Goal: Task Accomplishment & Management: Manage account settings

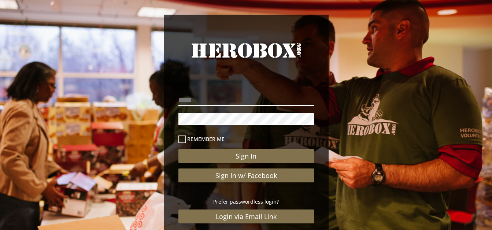
click at [208, 99] on input "email" at bounding box center [246, 100] width 136 height 12
type input "**********"
click at [178, 149] on button "Sign In" at bounding box center [246, 156] width 136 height 14
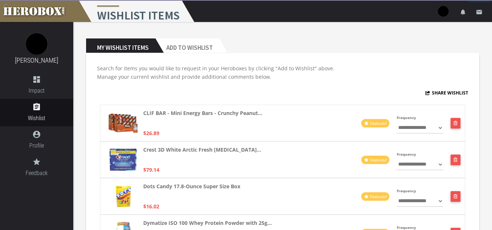
click at [181, 137] on div "**********" at bounding box center [282, 123] width 365 height 37
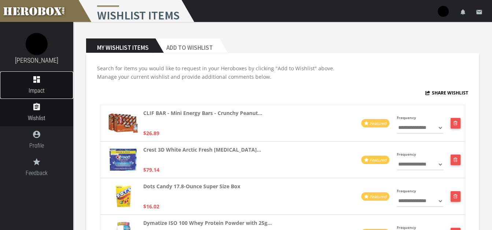
click at [54, 93] on span "Impact" at bounding box center [36, 90] width 73 height 9
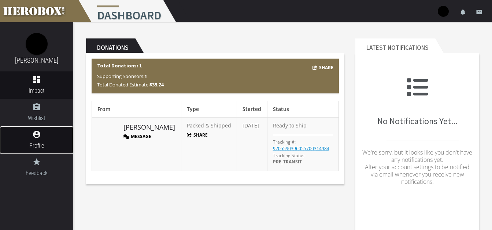
click at [45, 128] on link "account_circle Profile" at bounding box center [36, 139] width 73 height 27
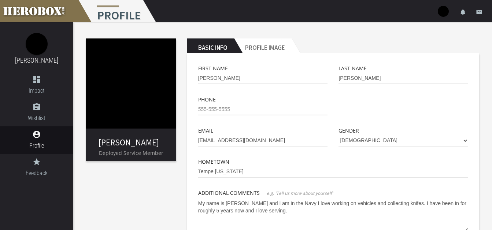
click at [126, 90] on img at bounding box center [131, 83] width 90 height 90
click at [113, 113] on img at bounding box center [131, 83] width 90 height 90
click at [37, 44] on img at bounding box center [37, 44] width 22 height 22
click at [272, 49] on h2 "Profile Image" at bounding box center [263, 45] width 58 height 15
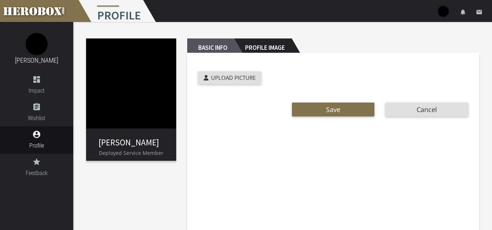
click at [220, 40] on h2 "Basic Info" at bounding box center [210, 45] width 47 height 15
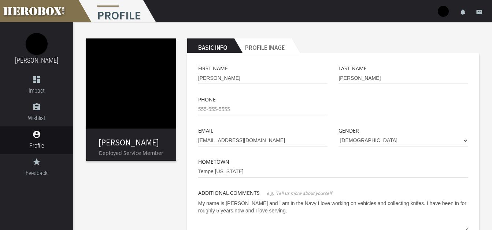
click at [105, 53] on img at bounding box center [131, 83] width 90 height 90
click at [34, 44] on img at bounding box center [37, 44] width 22 height 22
click at [257, 44] on h2 "Profile Image" at bounding box center [263, 45] width 58 height 15
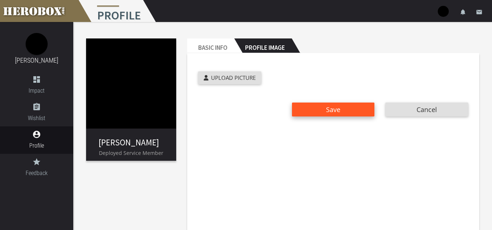
click at [318, 115] on button "Save" at bounding box center [333, 110] width 83 height 14
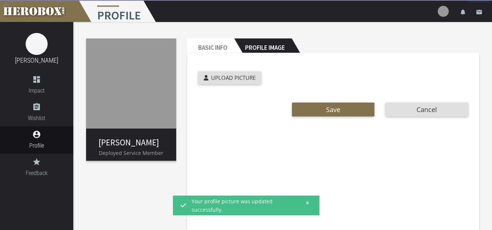
click at [144, 83] on img at bounding box center [131, 83] width 90 height 90
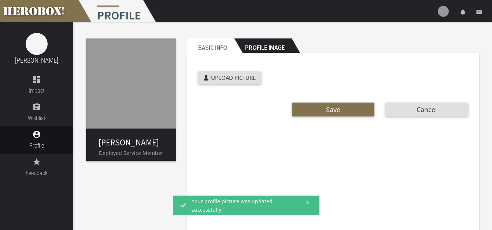
click at [138, 179] on div "[PERSON_NAME] Deployed Service Member Basic Info Profile Image Cropped Preview:…" at bounding box center [282, 150] width 419 height 256
click at [226, 112] on div "Save Cancel" at bounding box center [333, 108] width 281 height 18
click at [133, 70] on img at bounding box center [131, 83] width 90 height 90
click at [132, 70] on img at bounding box center [131, 83] width 90 height 90
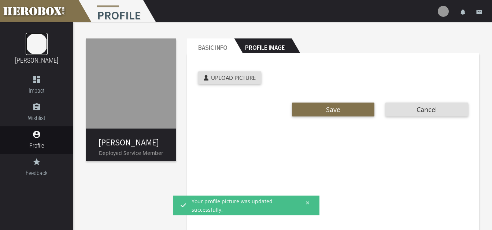
click at [26, 39] on img at bounding box center [37, 44] width 22 height 22
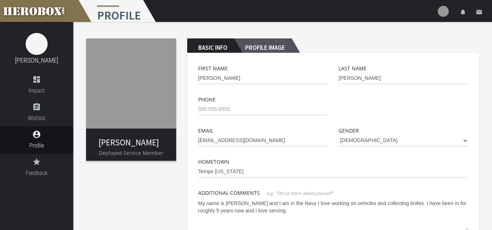
click at [264, 44] on h2 "Profile Image" at bounding box center [263, 45] width 58 height 15
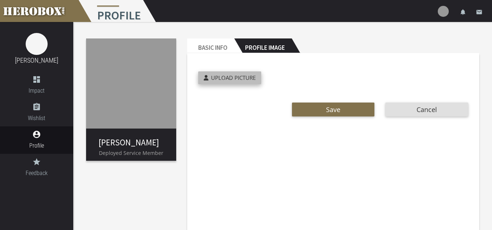
click at [233, 84] on div "Cropped Preview: Upload Picture" at bounding box center [310, 79] width 234 height 16
click at [233, 82] on label "Upload Picture" at bounding box center [229, 77] width 63 height 13
click at [233, 80] on input "Upload Picture" at bounding box center [246, 75] width 97 height 8
type input "**********"
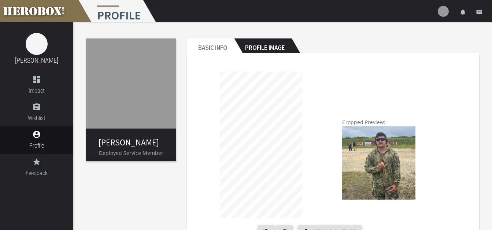
scroll to position [61, 0]
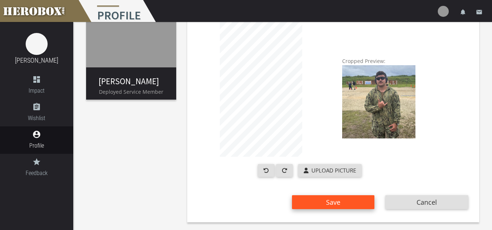
click at [340, 200] on span "Save" at bounding box center [333, 202] width 14 height 9
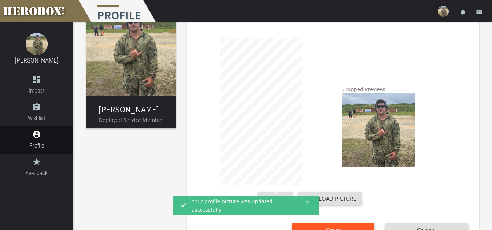
scroll to position [31, 0]
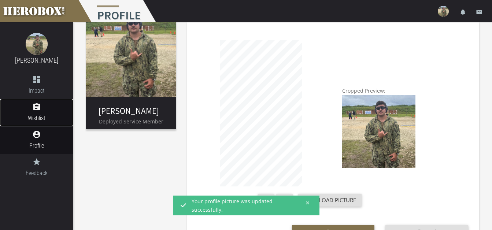
click at [50, 111] on icon "assignment" at bounding box center [36, 107] width 73 height 9
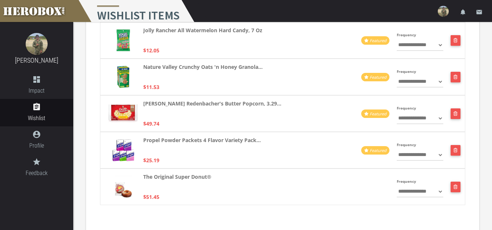
scroll to position [341, 0]
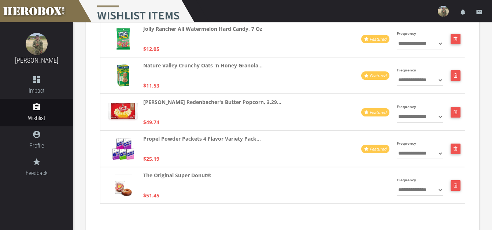
click at [197, 152] on p "Propel Powder Packets 4 Flavor Variety Pack..." at bounding box center [202, 143] width 118 height 18
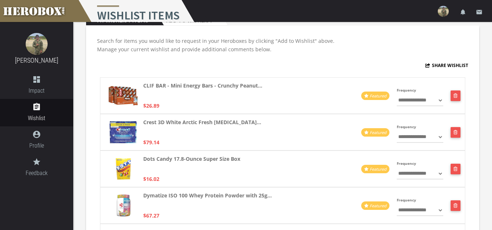
scroll to position [0, 0]
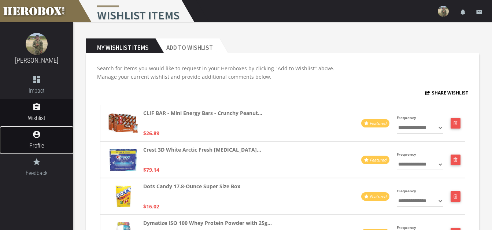
click at [46, 146] on span "Profile" at bounding box center [36, 145] width 73 height 9
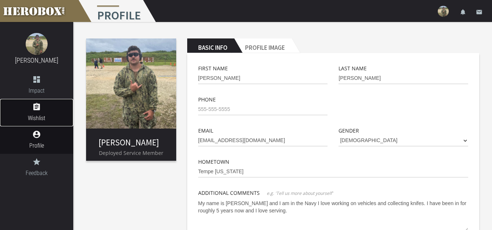
click at [59, 108] on icon "assignment" at bounding box center [36, 107] width 73 height 9
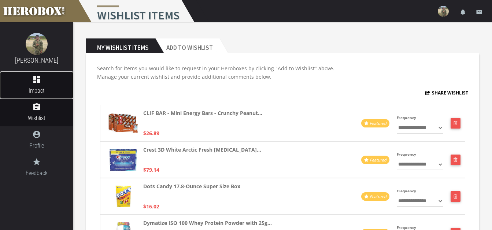
click at [53, 78] on icon "dashboard" at bounding box center [36, 79] width 73 height 9
